Goal: Task Accomplishment & Management: Manage account settings

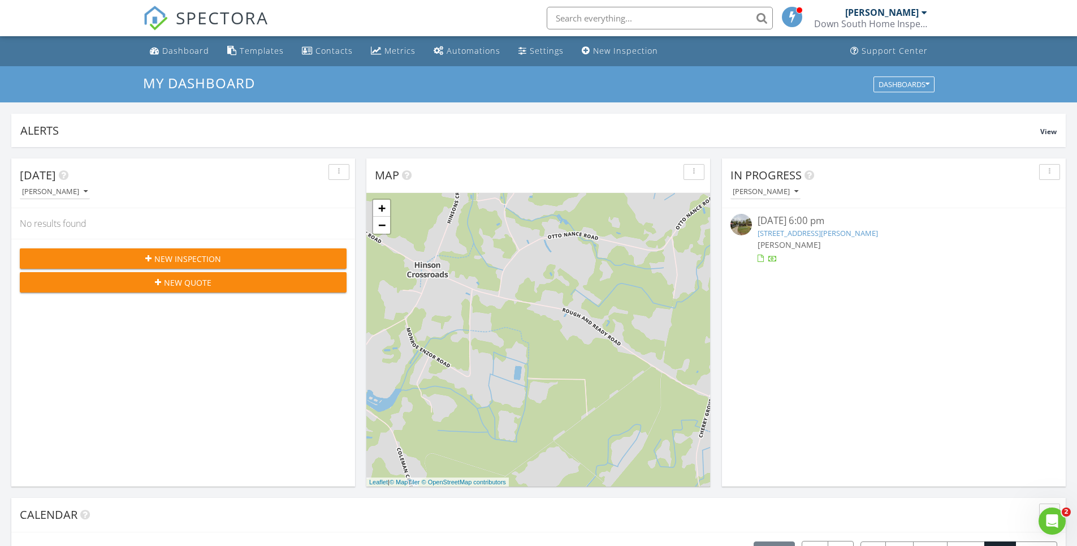
click at [761, 259] on div at bounding box center [761, 258] width 6 height 7
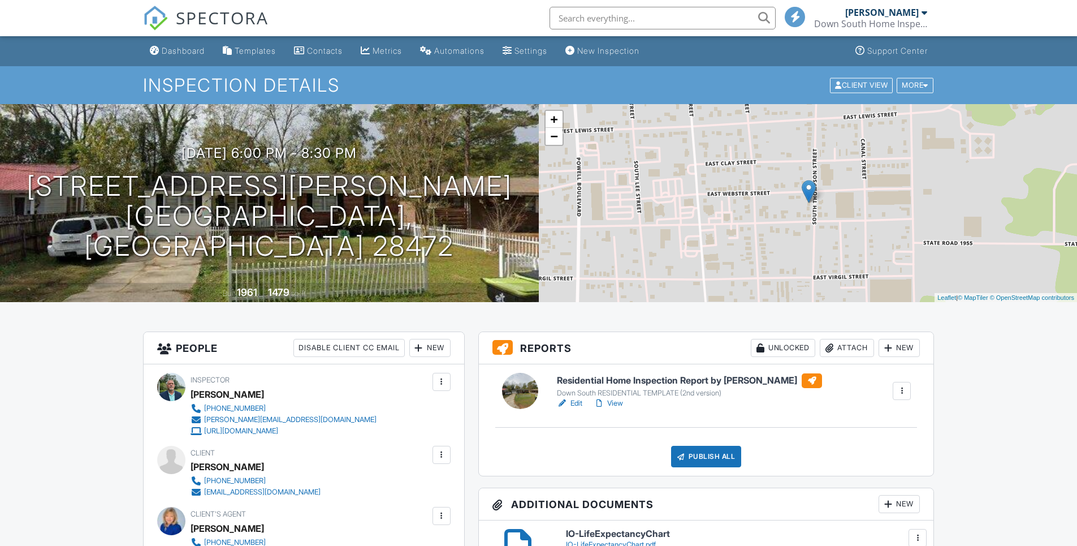
click at [580, 401] on link "Edit" at bounding box center [569, 403] width 25 height 11
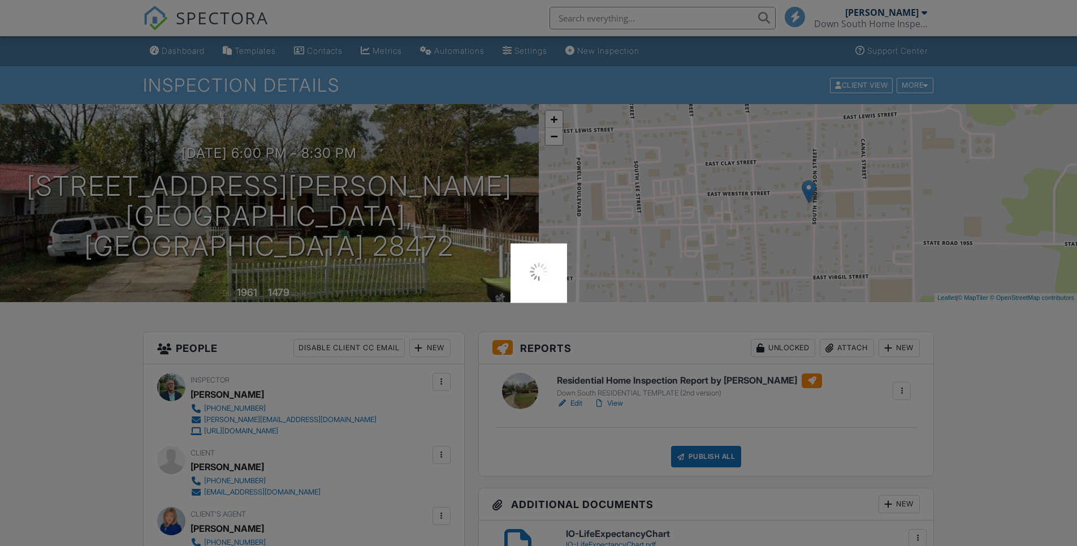
click at [417, 209] on div at bounding box center [538, 273] width 1077 height 546
click at [578, 403] on div at bounding box center [538, 273] width 1077 height 546
